Goal: Subscribe to service/newsletter

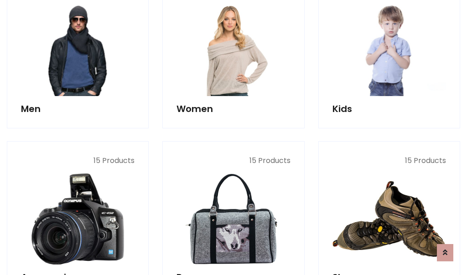
scroll to position [661, 0]
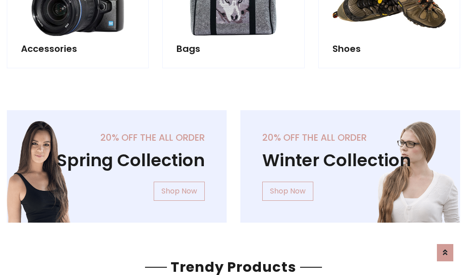
click at [233, 163] on div "20% off the all order Winter Collection Shop Now" at bounding box center [349, 173] width 233 height 127
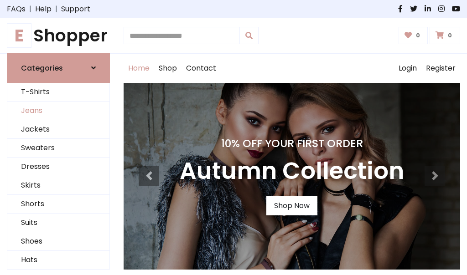
click at [58, 111] on link "Jeans" at bounding box center [58, 111] width 102 height 19
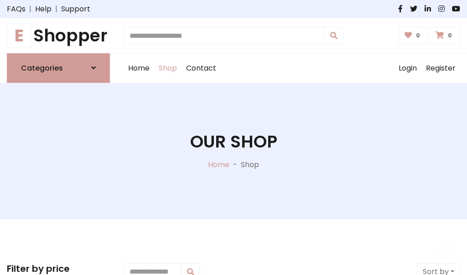
scroll to position [288, 0]
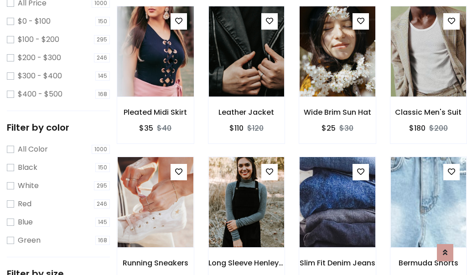
click at [155, 71] on img at bounding box center [155, 51] width 91 height 219
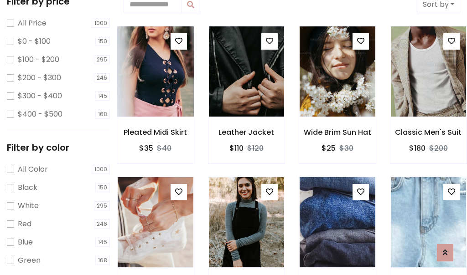
scroll to position [20, 0]
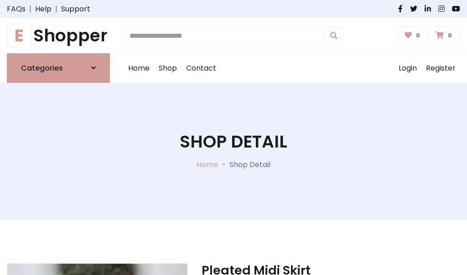
scroll to position [98, 0]
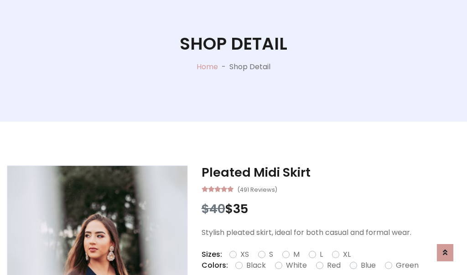
click at [332, 266] on label "Red" at bounding box center [334, 265] width 14 height 11
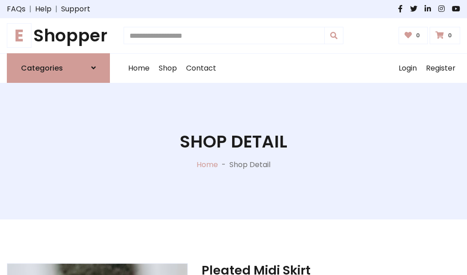
scroll to position [98, 0]
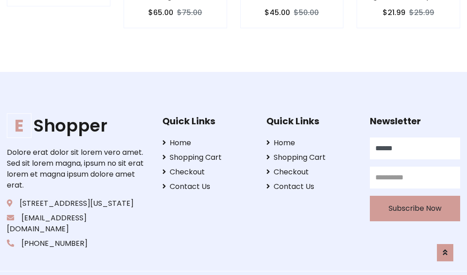
type input "******"
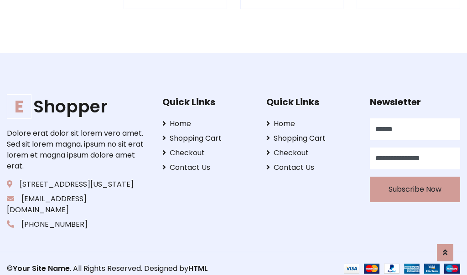
scroll to position [896, 0]
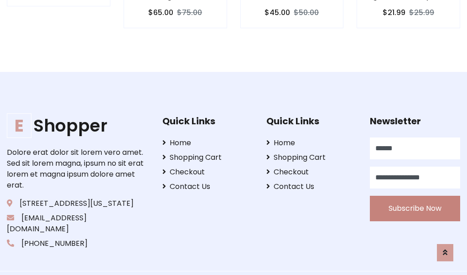
type input "**********"
click at [415, 197] on button "Subscribe Now" at bounding box center [415, 209] width 90 height 26
